Goal: Task Accomplishment & Management: Use online tool/utility

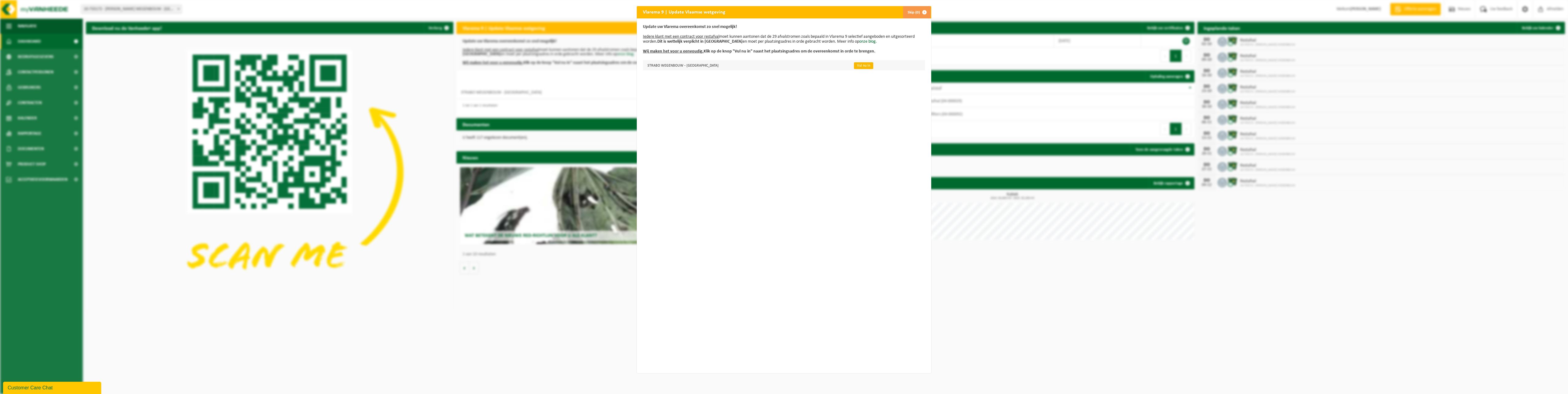
click at [854, 66] on link "Vul nu in" at bounding box center [864, 65] width 19 height 7
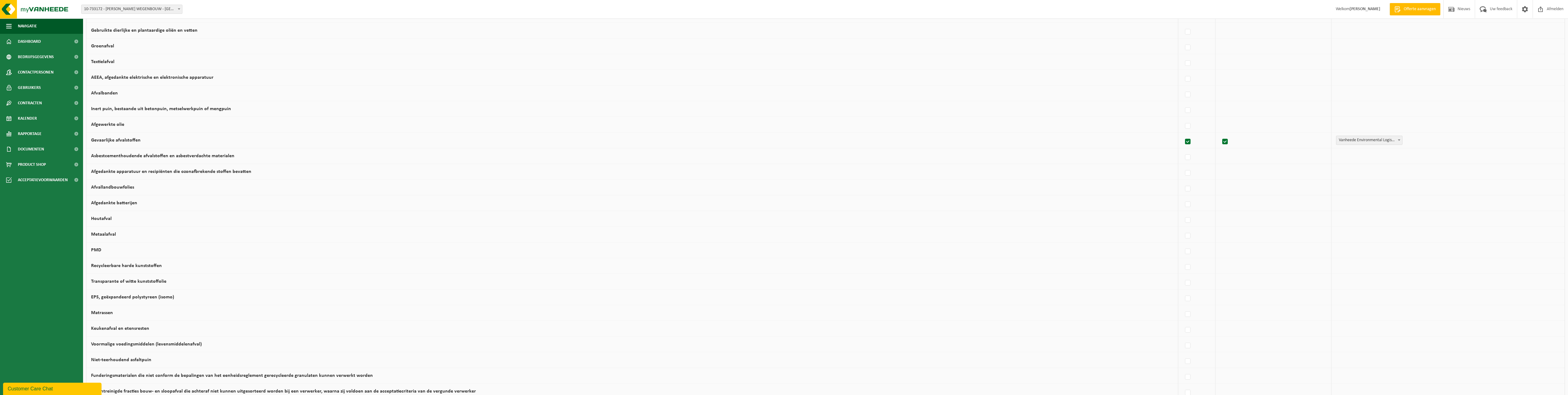
scroll to position [230, 0]
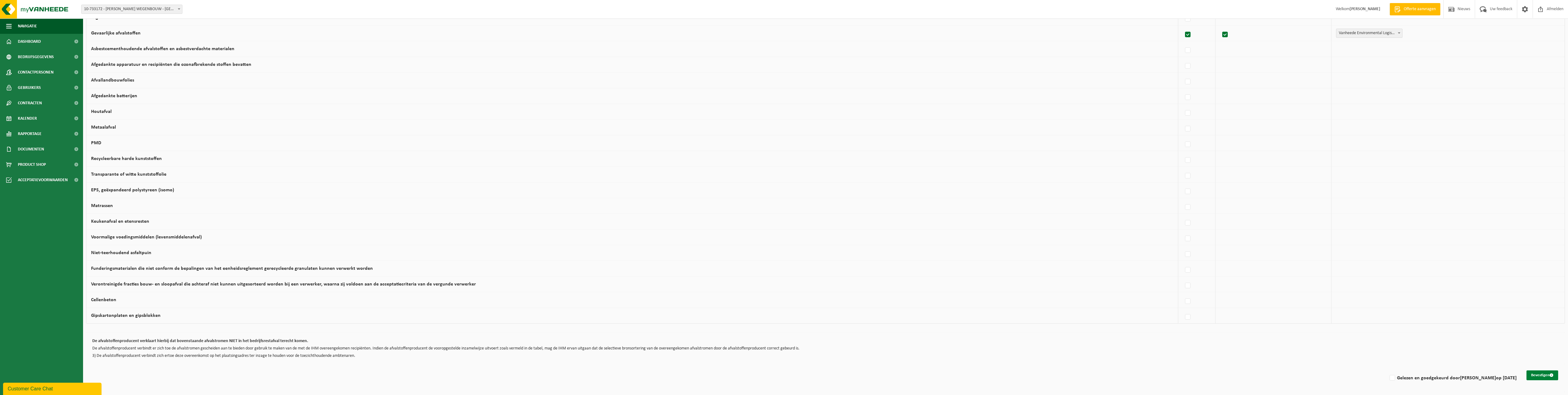
click at [1539, 374] on button "Bevestigen" at bounding box center [1542, 375] width 32 height 10
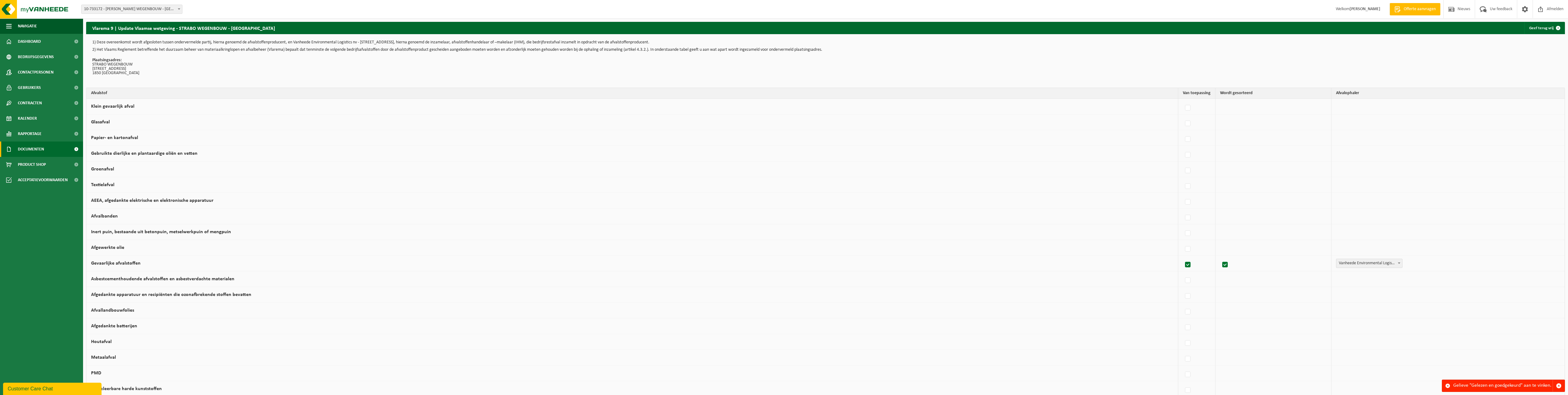
click at [43, 149] on span "Documenten" at bounding box center [31, 149] width 26 height 15
click at [27, 164] on span "Facturen" at bounding box center [27, 164] width 16 height 12
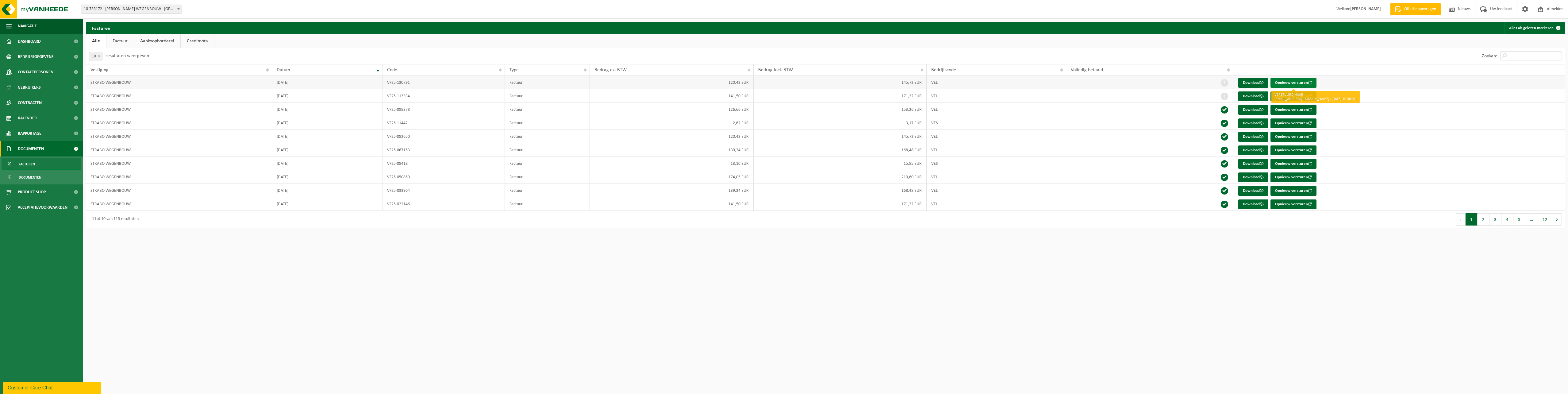
click at [1286, 82] on button "Opnieuw versturen" at bounding box center [1293, 83] width 46 height 10
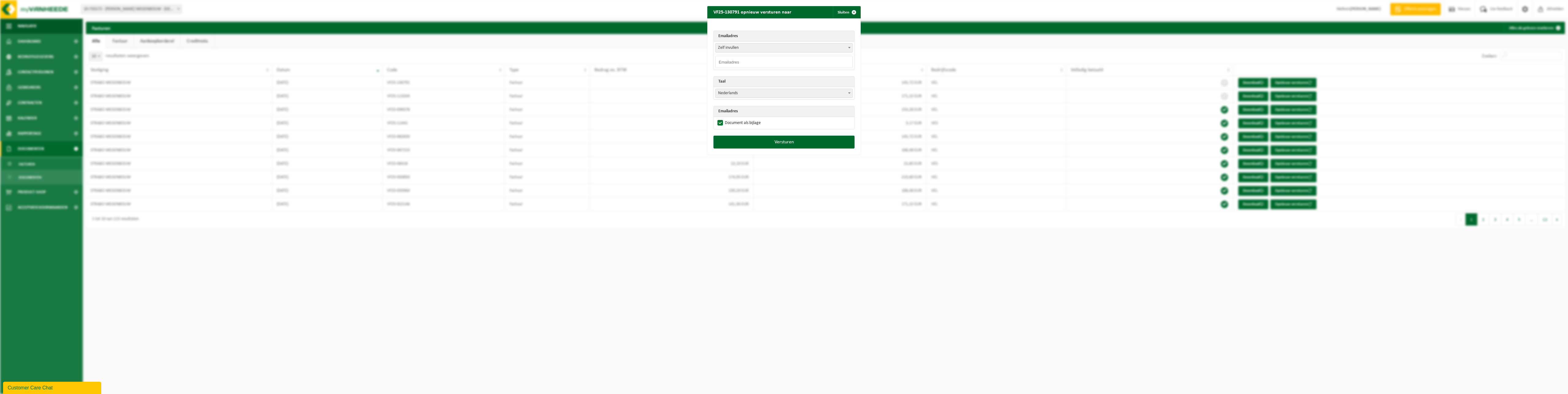
click at [844, 49] on span "Zelf invullen" at bounding box center [784, 48] width 137 height 9
select select "strabowegenbou-u4wnmu0-nosplit@my.billit.be"
click at [779, 128] on button "Versturen" at bounding box center [784, 127] width 141 height 13
